Goal: Obtain resource: Download file/media

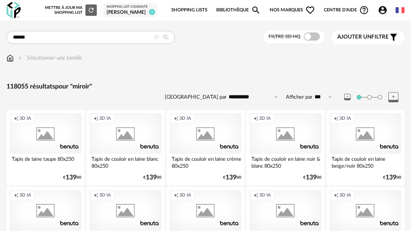
type input "******"
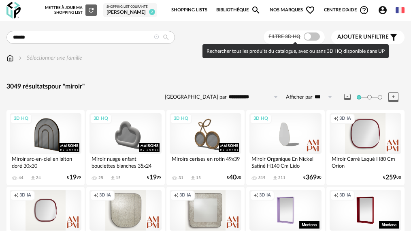
click at [316, 32] on div "Filtre 3D HQ" at bounding box center [294, 36] width 61 height 13
click at [315, 36] on span at bounding box center [312, 36] width 16 height 8
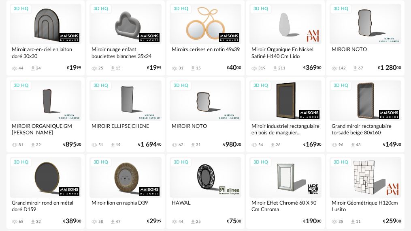
scroll to position [122, 0]
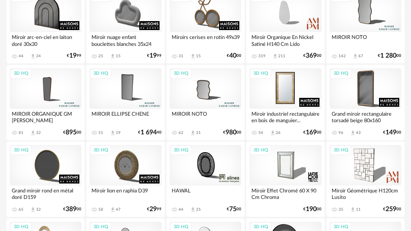
click at [286, 88] on div "3D HQ" at bounding box center [286, 88] width 72 height 41
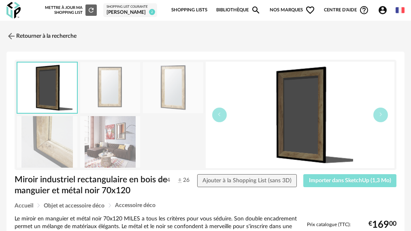
click at [313, 175] on button "Importer dans SketchUp (1,3 Mo)" at bounding box center [349, 180] width 93 height 13
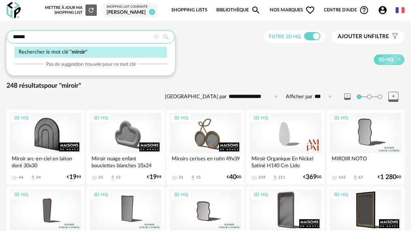
drag, startPoint x: 111, startPoint y: 37, endPoint x: 6, endPoint y: 35, distance: 104.6
click at [6, 35] on input "******" at bounding box center [90, 36] width 169 height 13
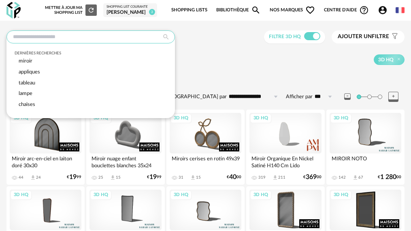
type input "*"
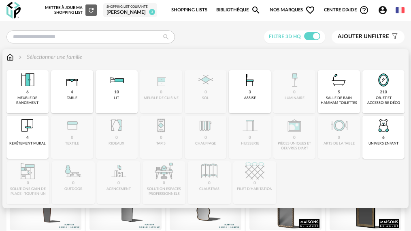
click at [10, 55] on img at bounding box center [9, 57] width 7 height 8
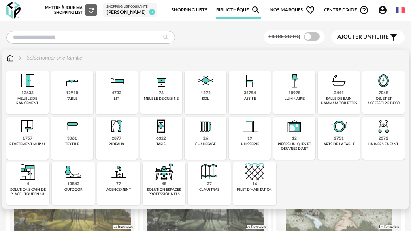
click at [31, 139] on div "1757 revêtement mural" at bounding box center [27, 137] width 42 height 43
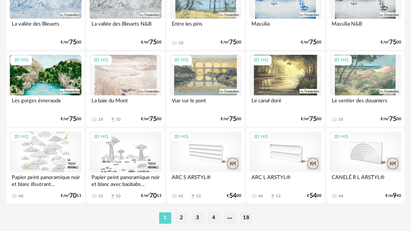
scroll to position [1460, 0]
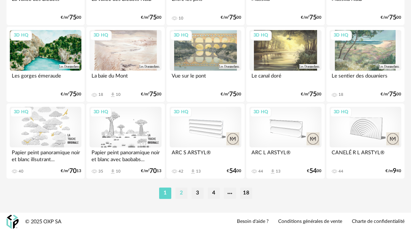
click at [179, 195] on li "2" at bounding box center [181, 192] width 12 height 11
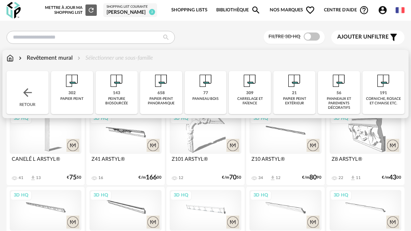
click at [62, 83] on img at bounding box center [71, 80] width 19 height 19
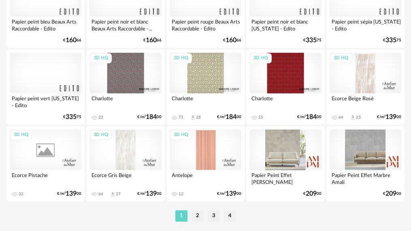
scroll to position [1459, 0]
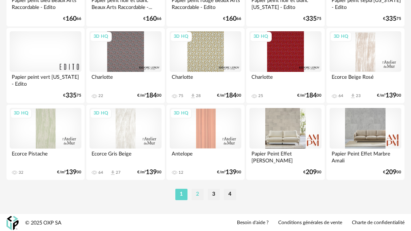
click at [197, 194] on li "2" at bounding box center [198, 193] width 12 height 11
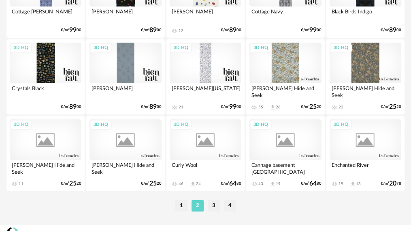
scroll to position [1459, 0]
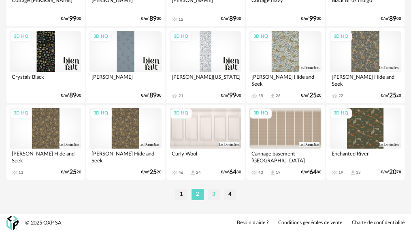
click at [211, 193] on li "3" at bounding box center [214, 193] width 12 height 11
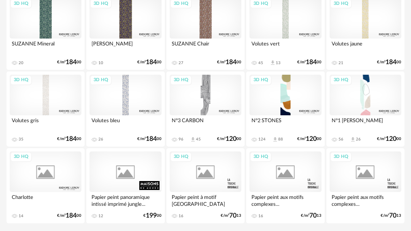
scroll to position [1418, 0]
